Goal: Check status

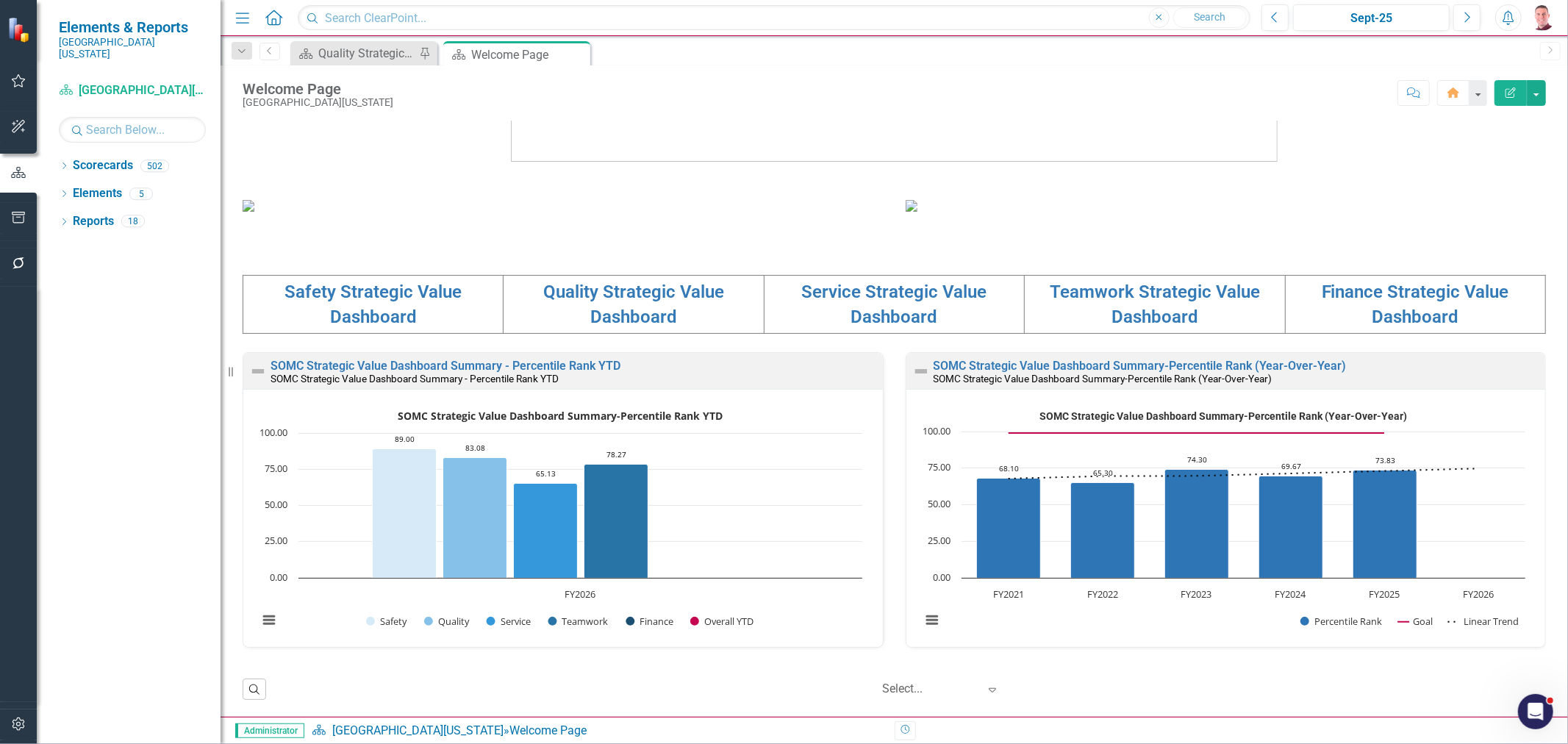
scroll to position [408, 0]
click at [947, 327] on link "Service Strategic Value Dashboard" at bounding box center [893, 305] width 185 height 45
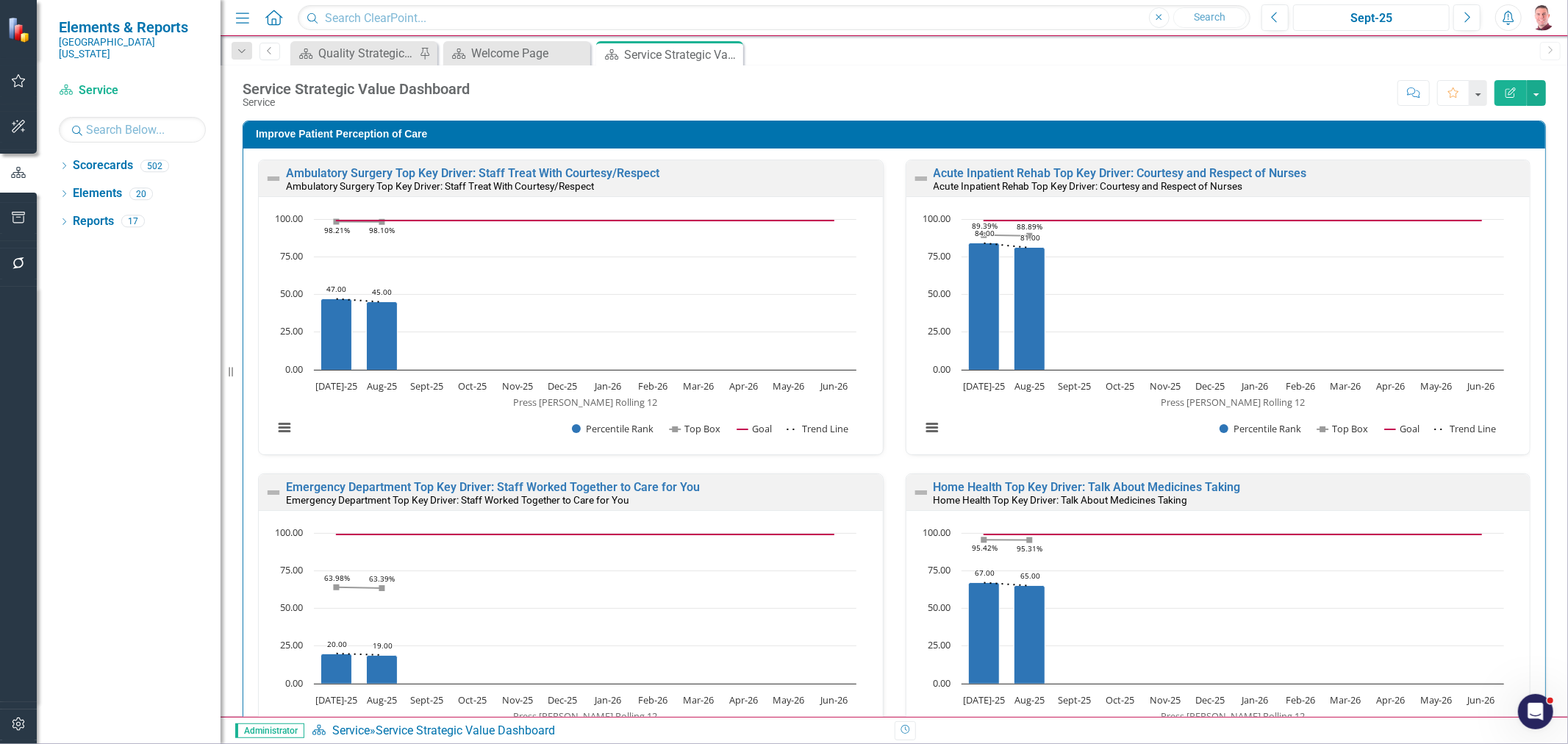
click at [1372, 11] on div "Sept-25" at bounding box center [1371, 19] width 147 height 18
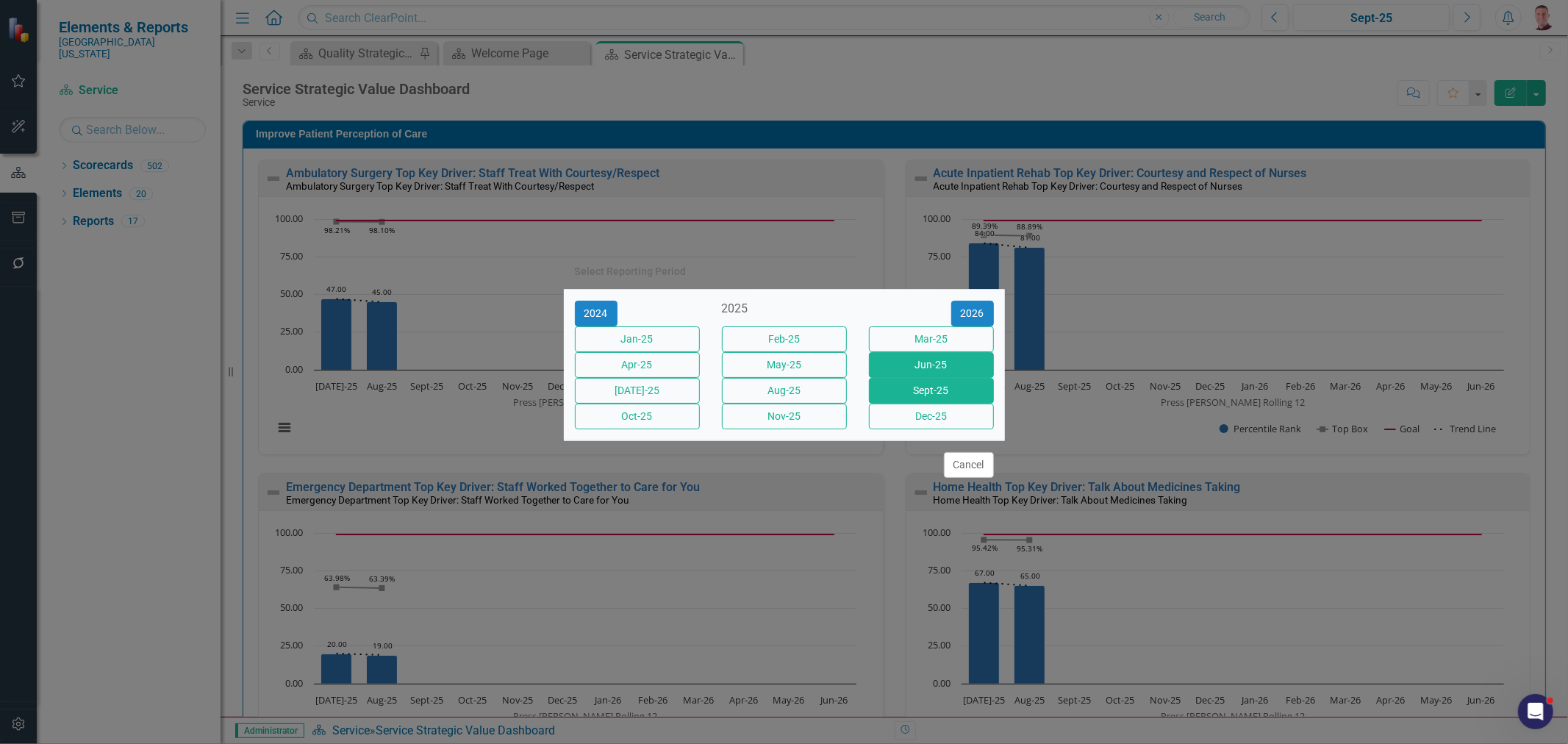
click at [893, 365] on button "Jun-25" at bounding box center [931, 366] width 125 height 26
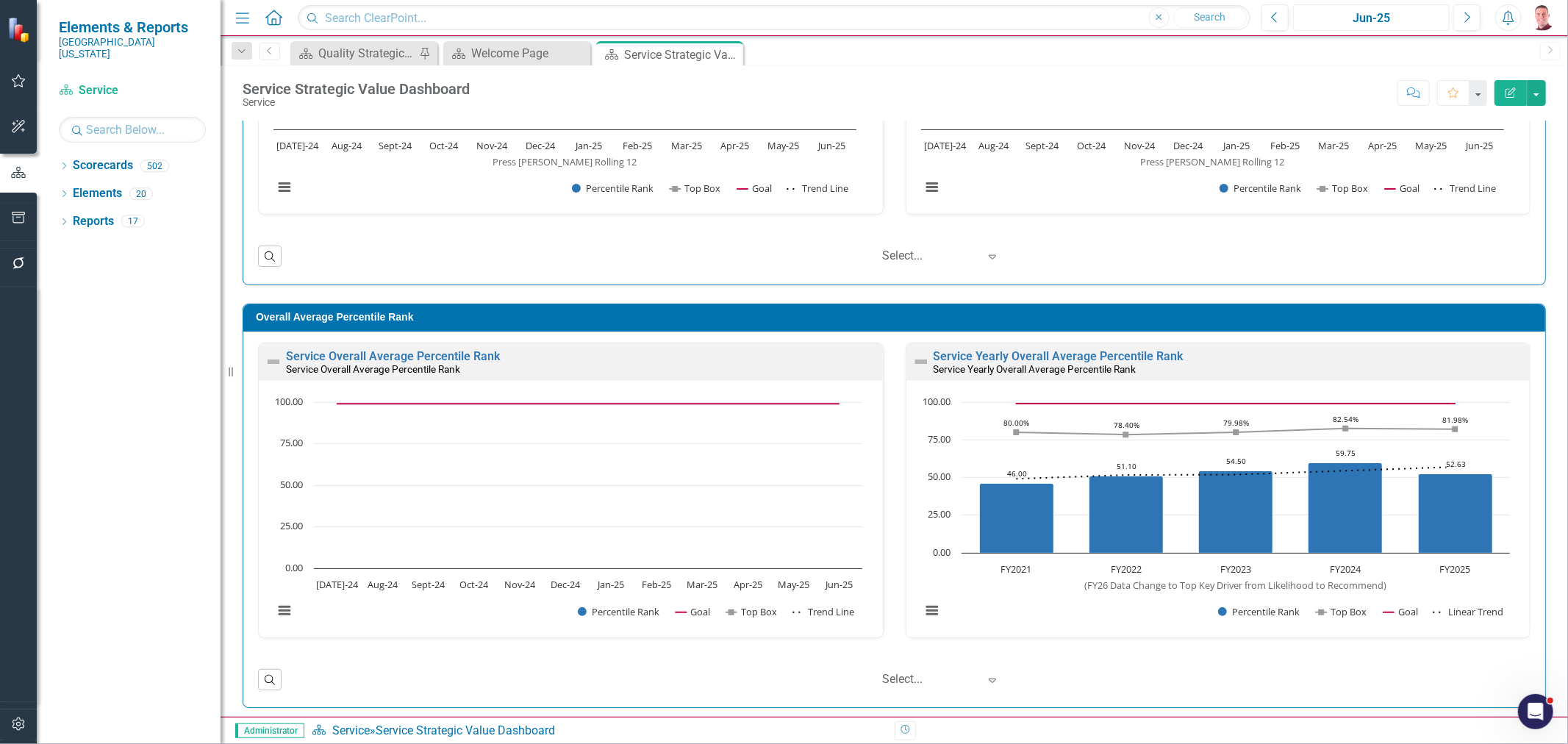
scroll to position [1189, 0]
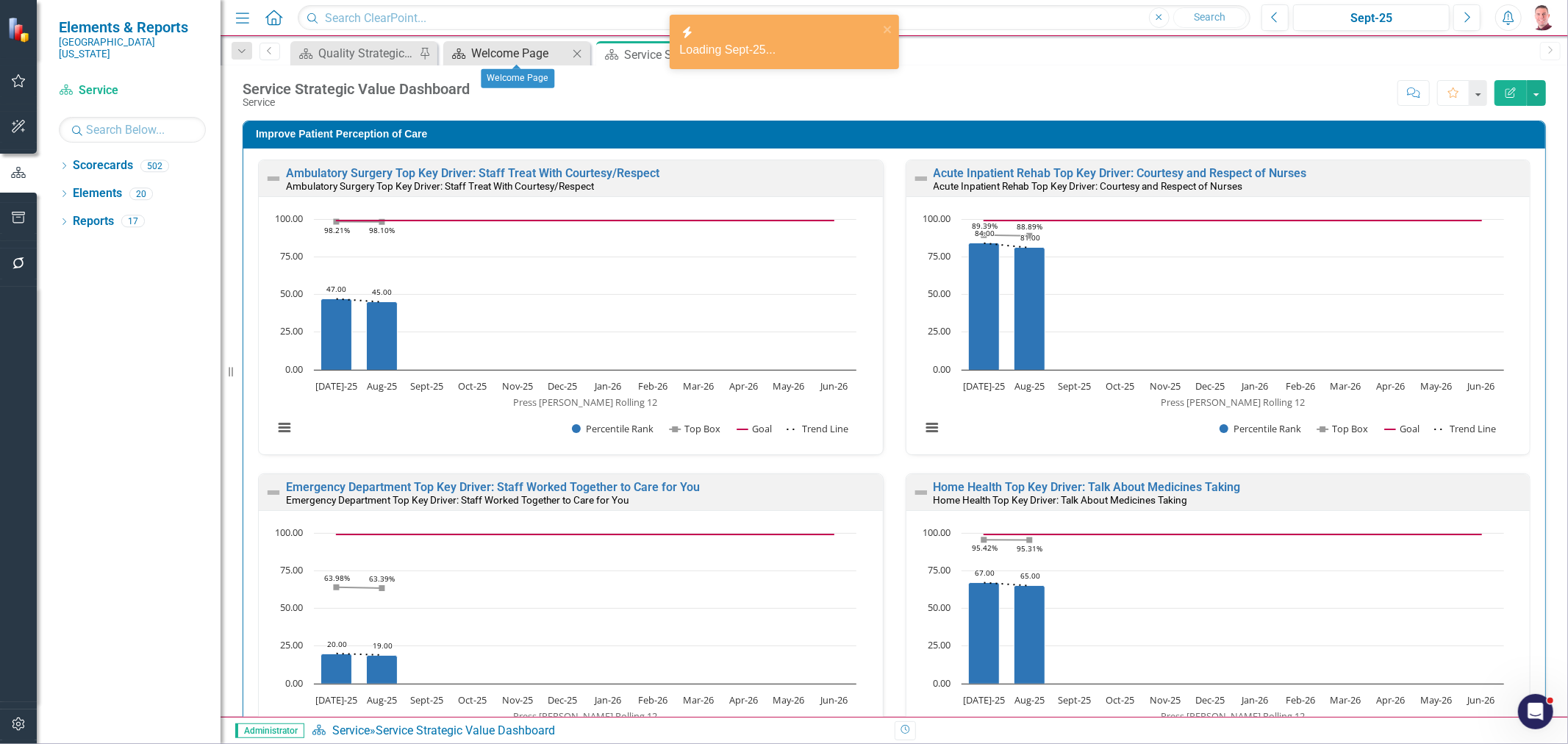
click at [474, 49] on div "Welcome Page" at bounding box center [520, 53] width 97 height 19
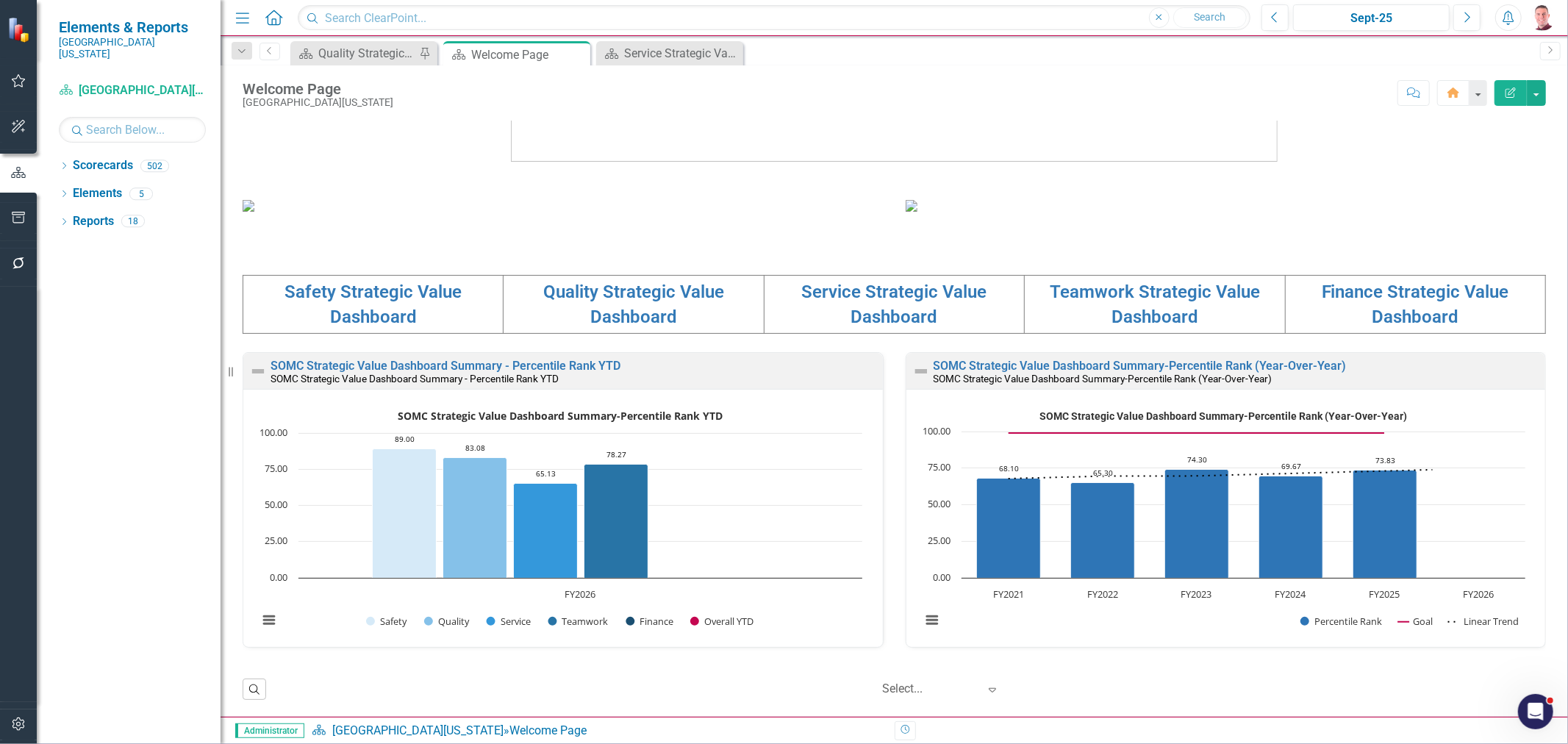
scroll to position [486, 0]
click at [1358, 17] on div "Sept-25" at bounding box center [1371, 19] width 147 height 18
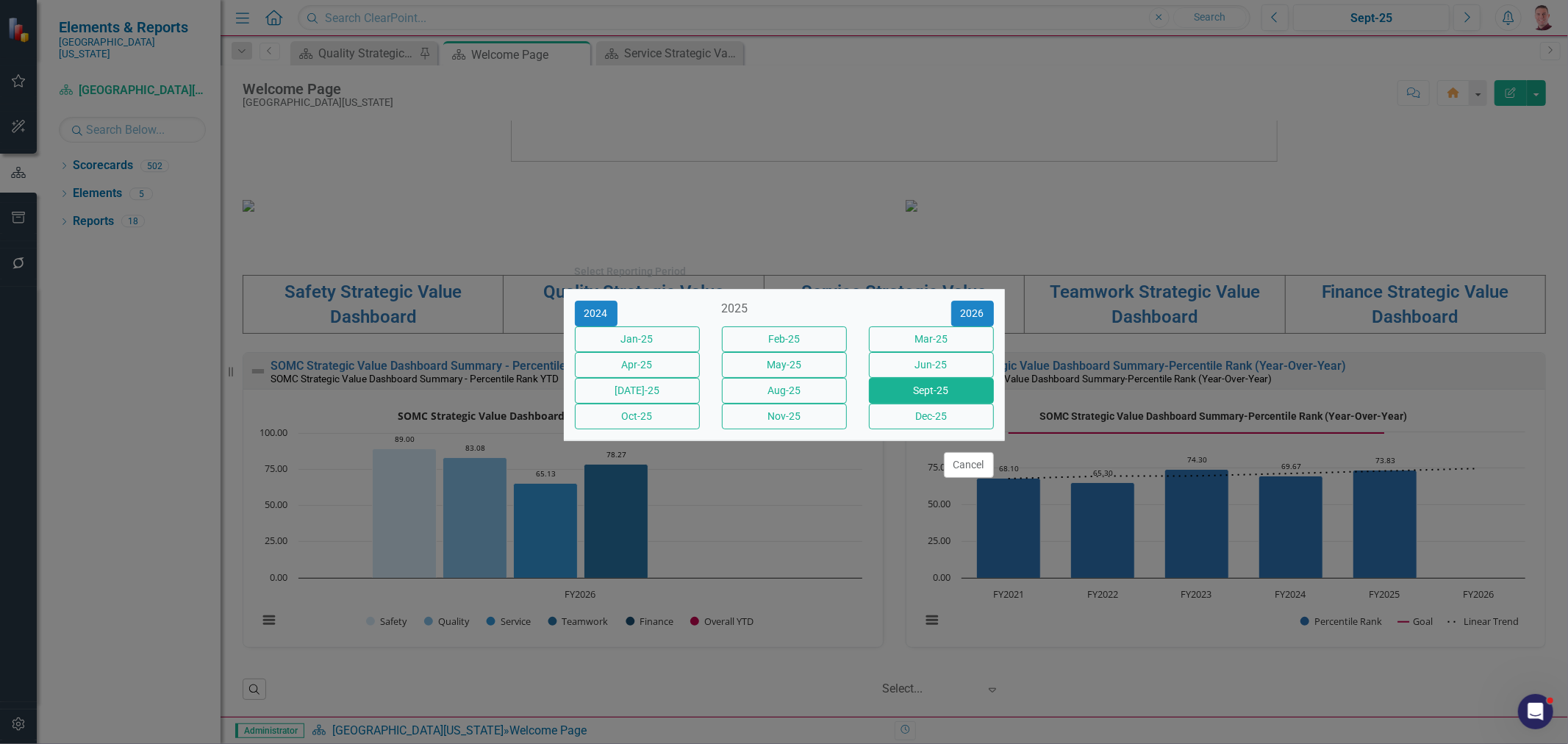
click at [902, 356] on button "Jun-25" at bounding box center [931, 366] width 125 height 26
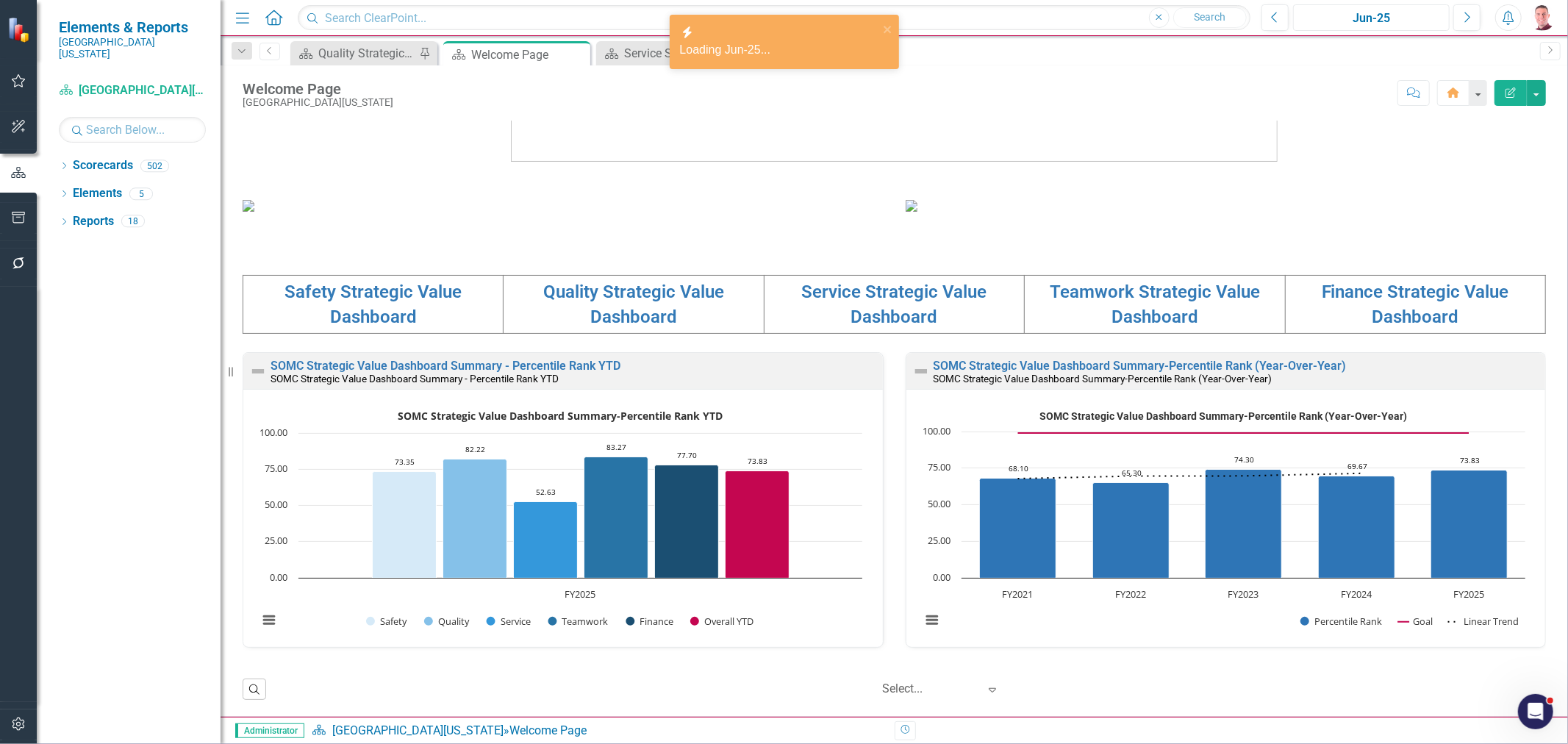
scroll to position [486, 0]
